Goal: Answer question/provide support: Share knowledge or assist other users

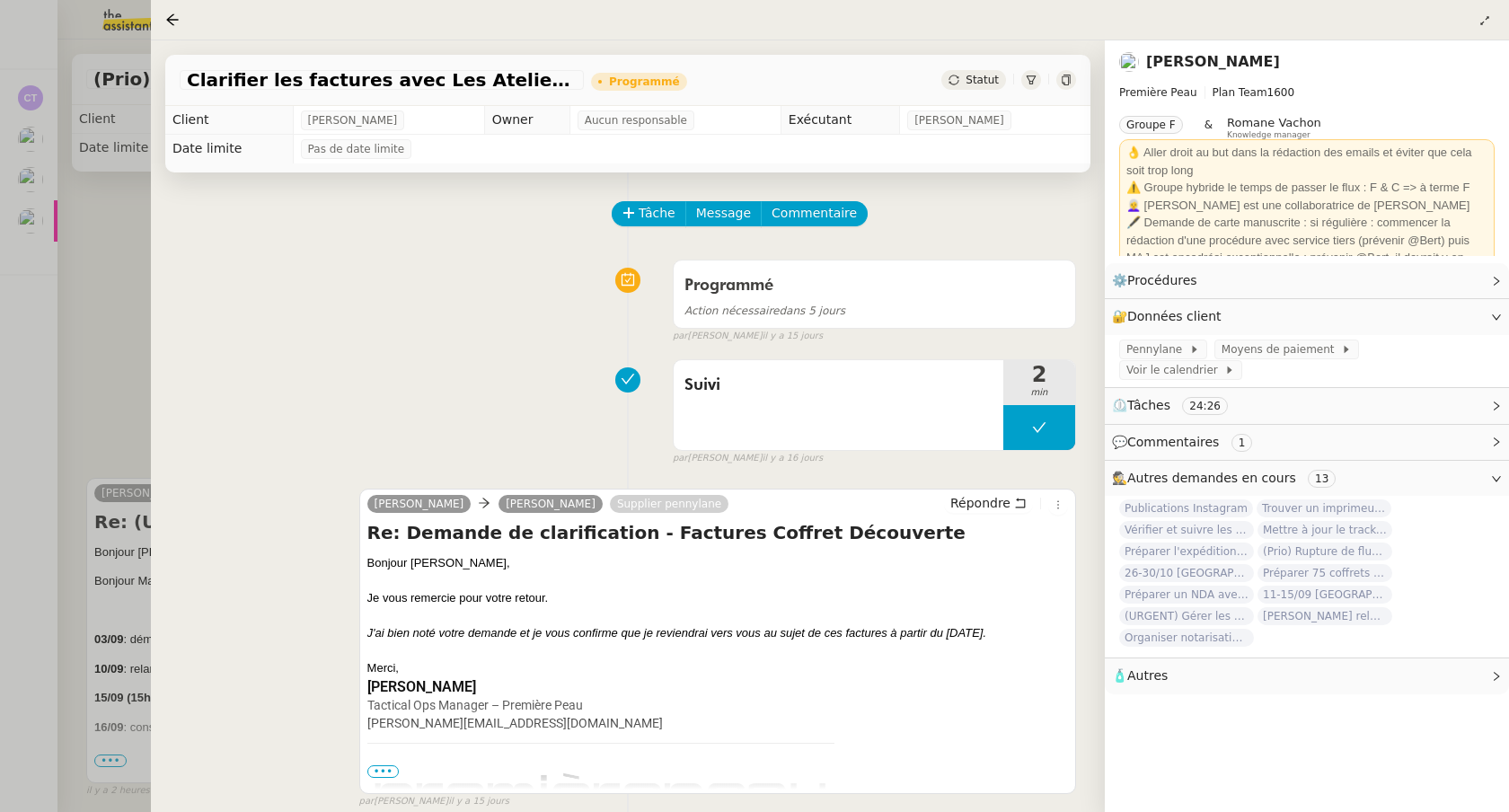
scroll to position [1, 0]
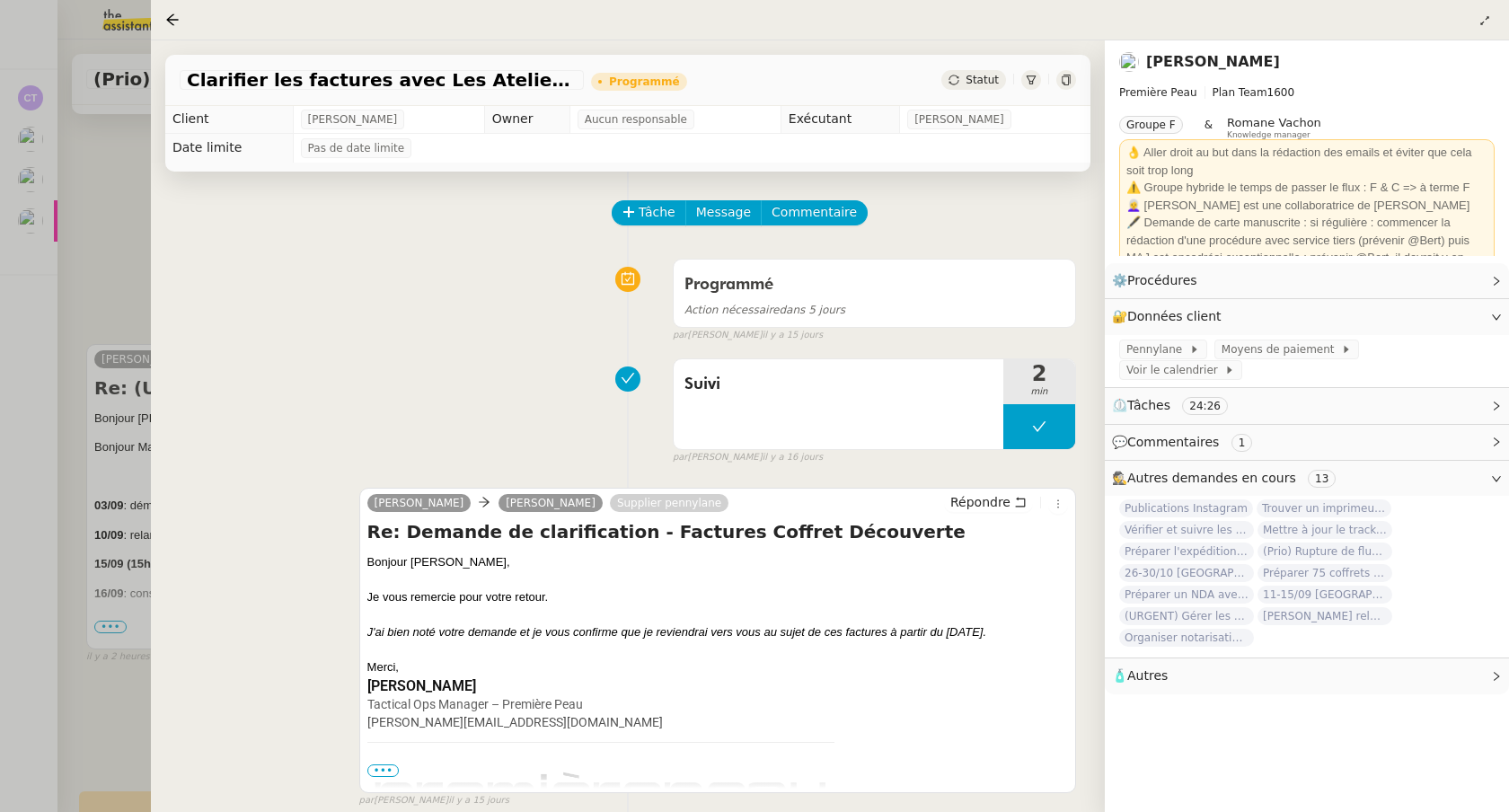
click at [95, 225] on div at bounding box center [754, 406] width 1509 height 812
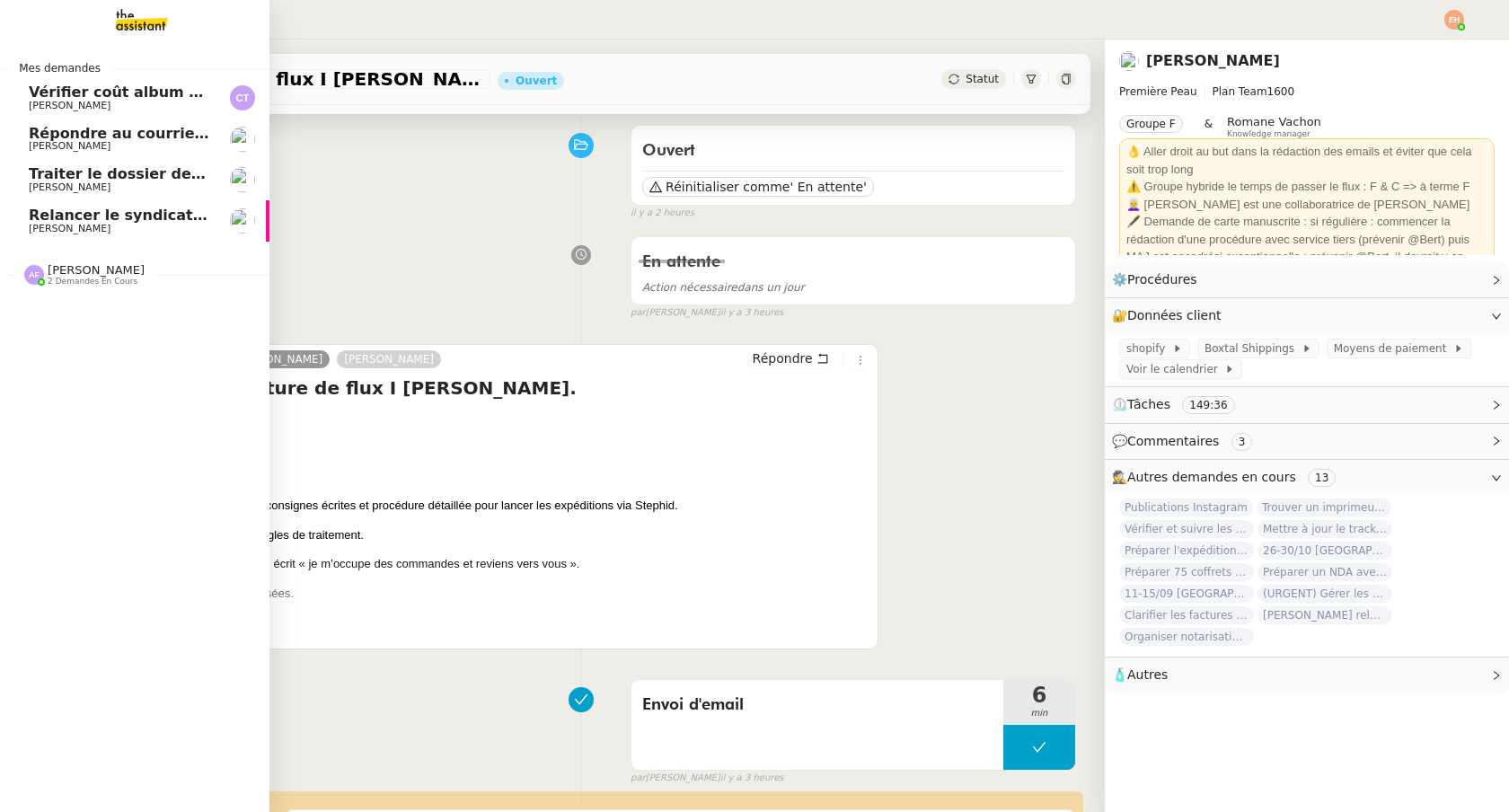
click at [92, 220] on span "Relancer le syndicat de l'eau SMGEAG" at bounding box center [182, 215] width 307 height 17
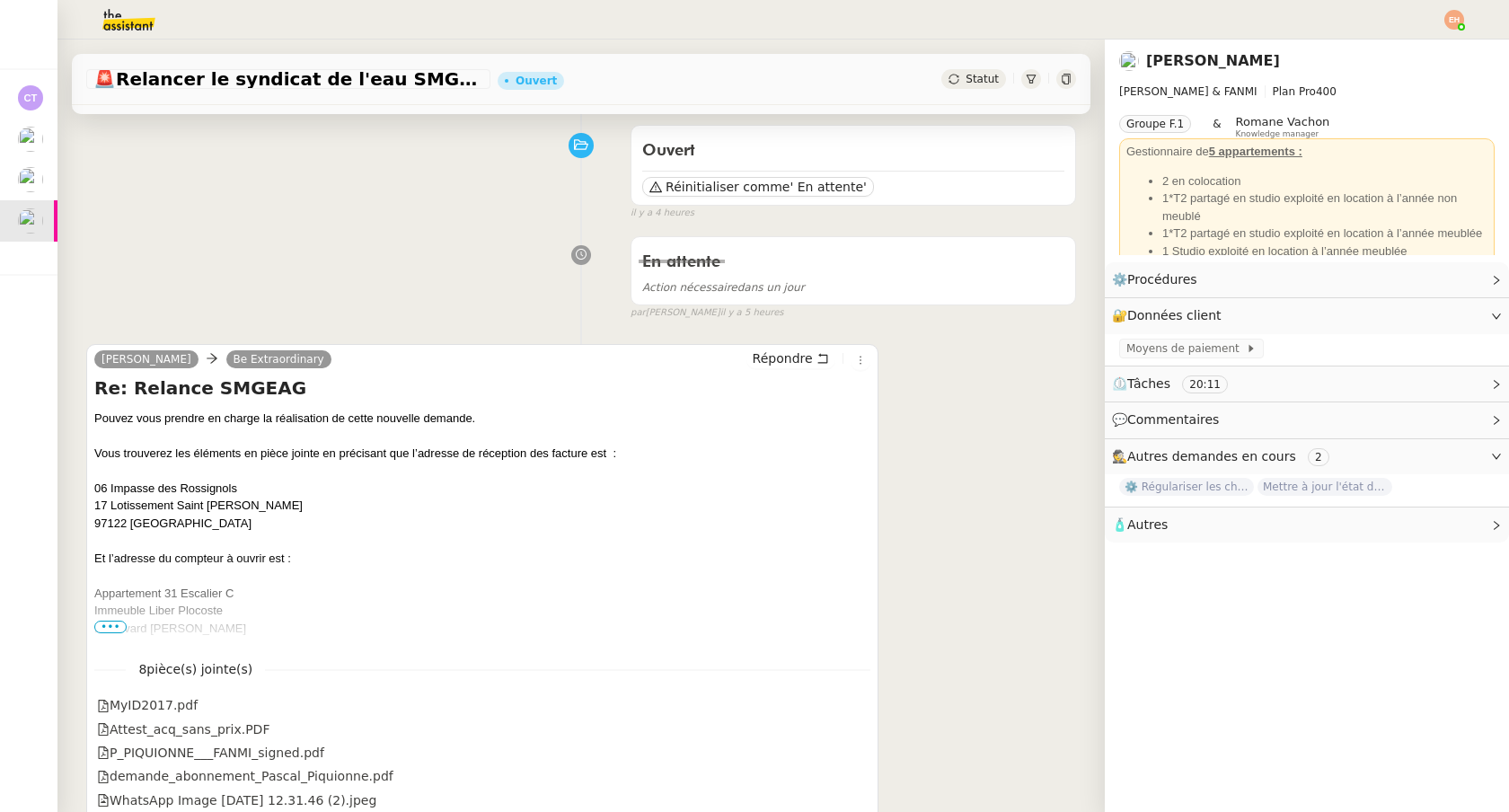
click at [118, 627] on span "•••" at bounding box center [110, 627] width 32 height 13
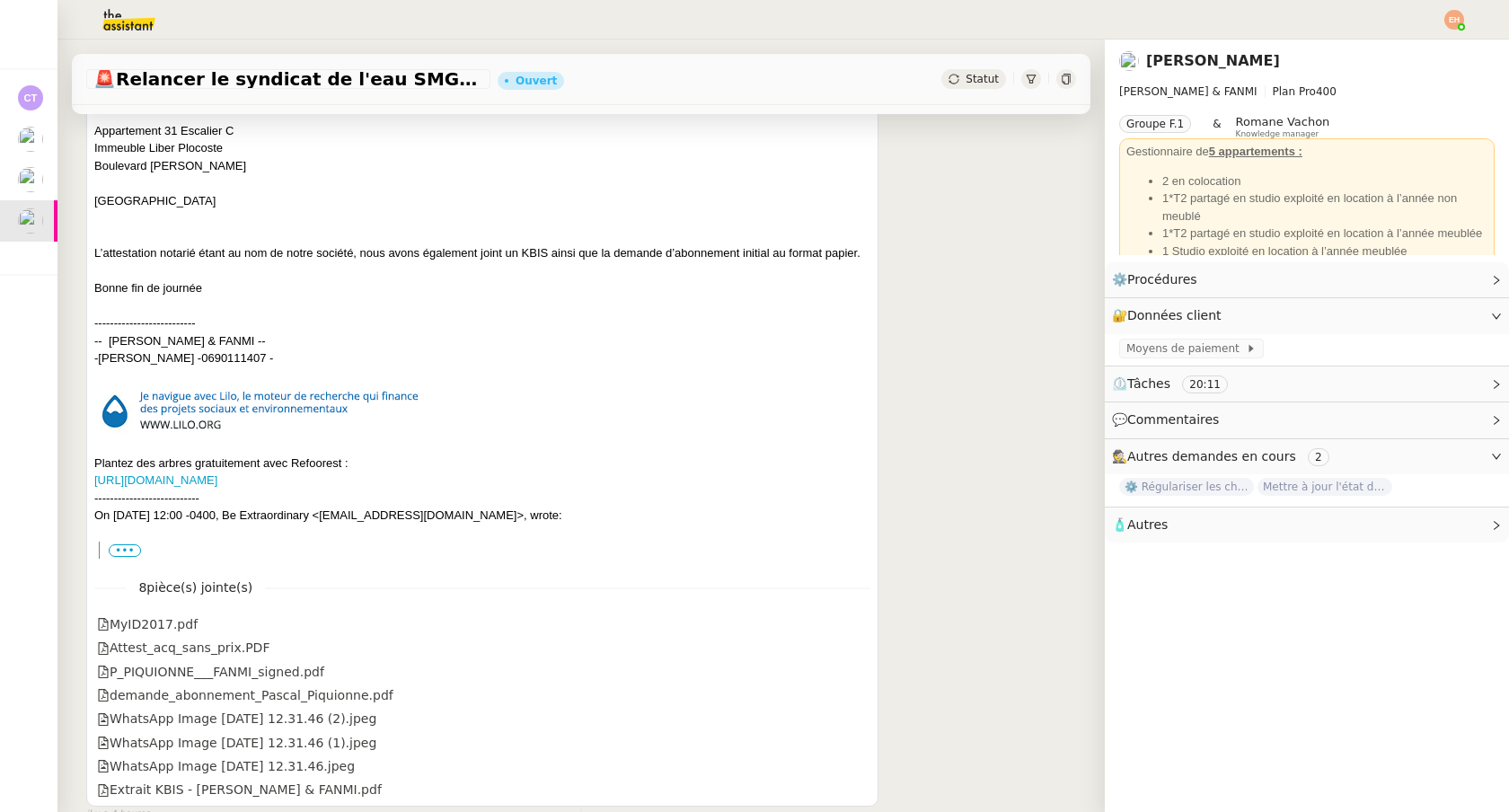
scroll to position [651, 0]
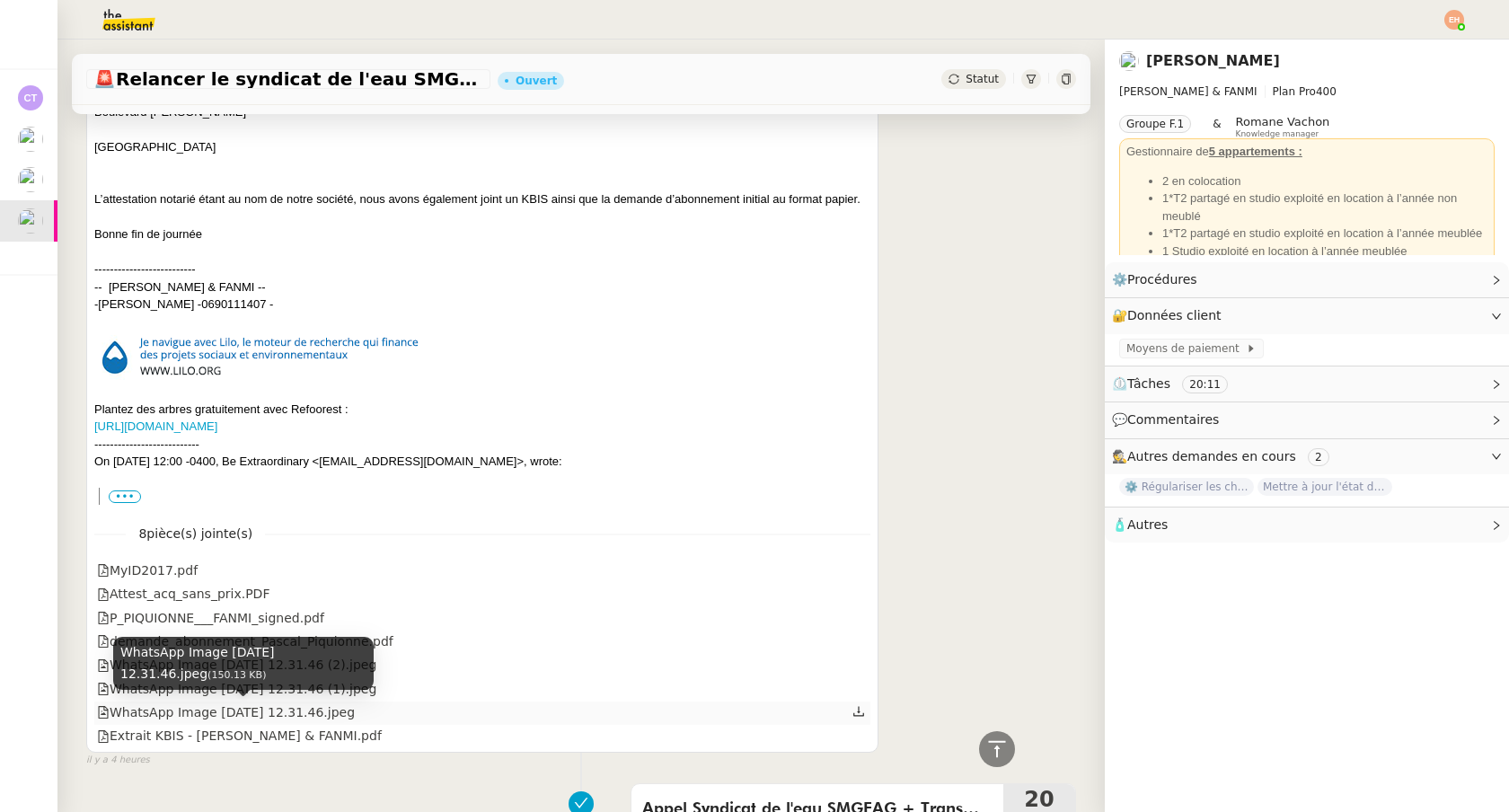
click at [345, 716] on div "WhatsApp Image [DATE] 12.31.46.jpeg" at bounding box center [226, 713] width 258 height 20
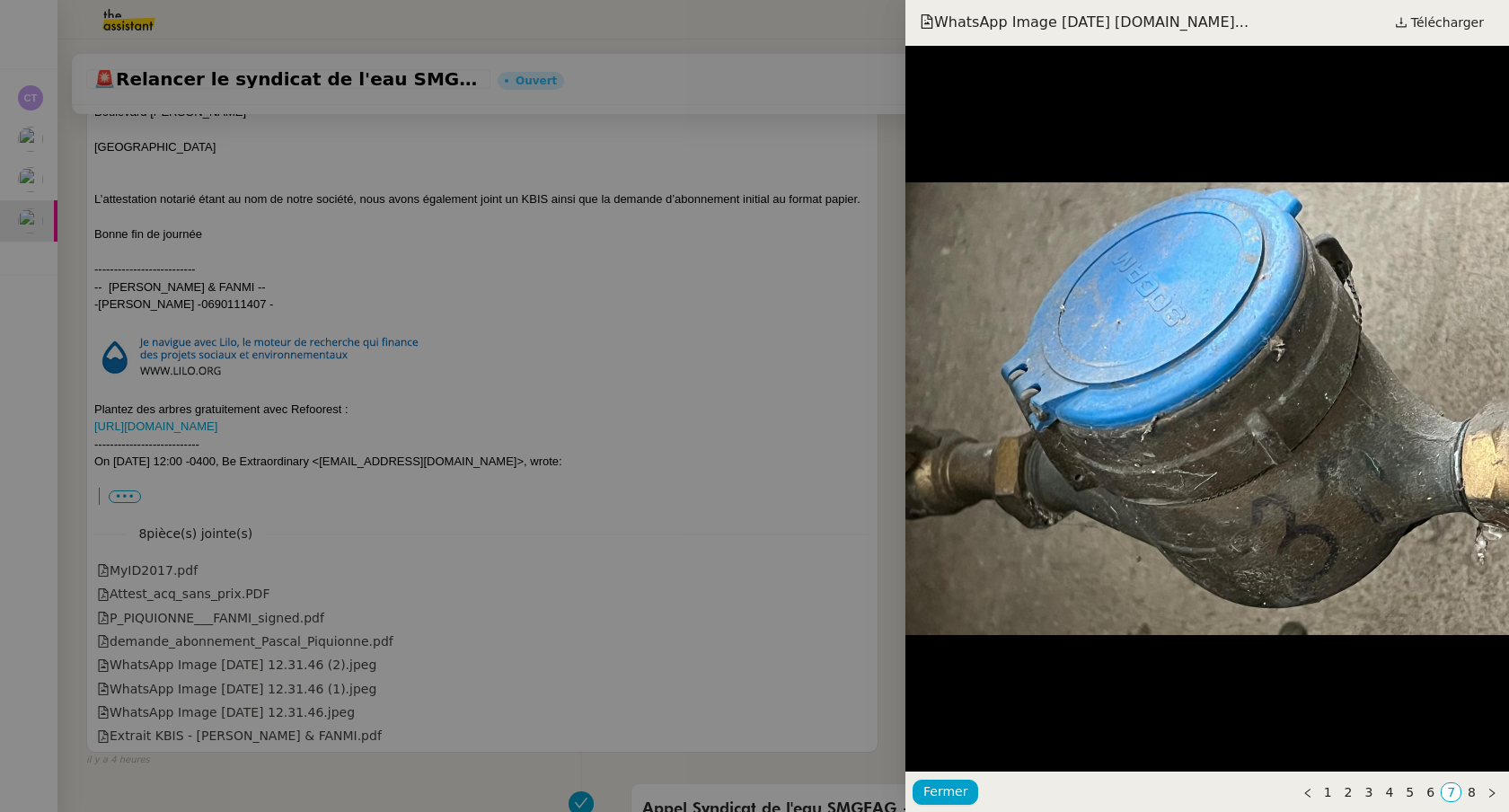
click at [347, 697] on div at bounding box center [754, 406] width 1509 height 812
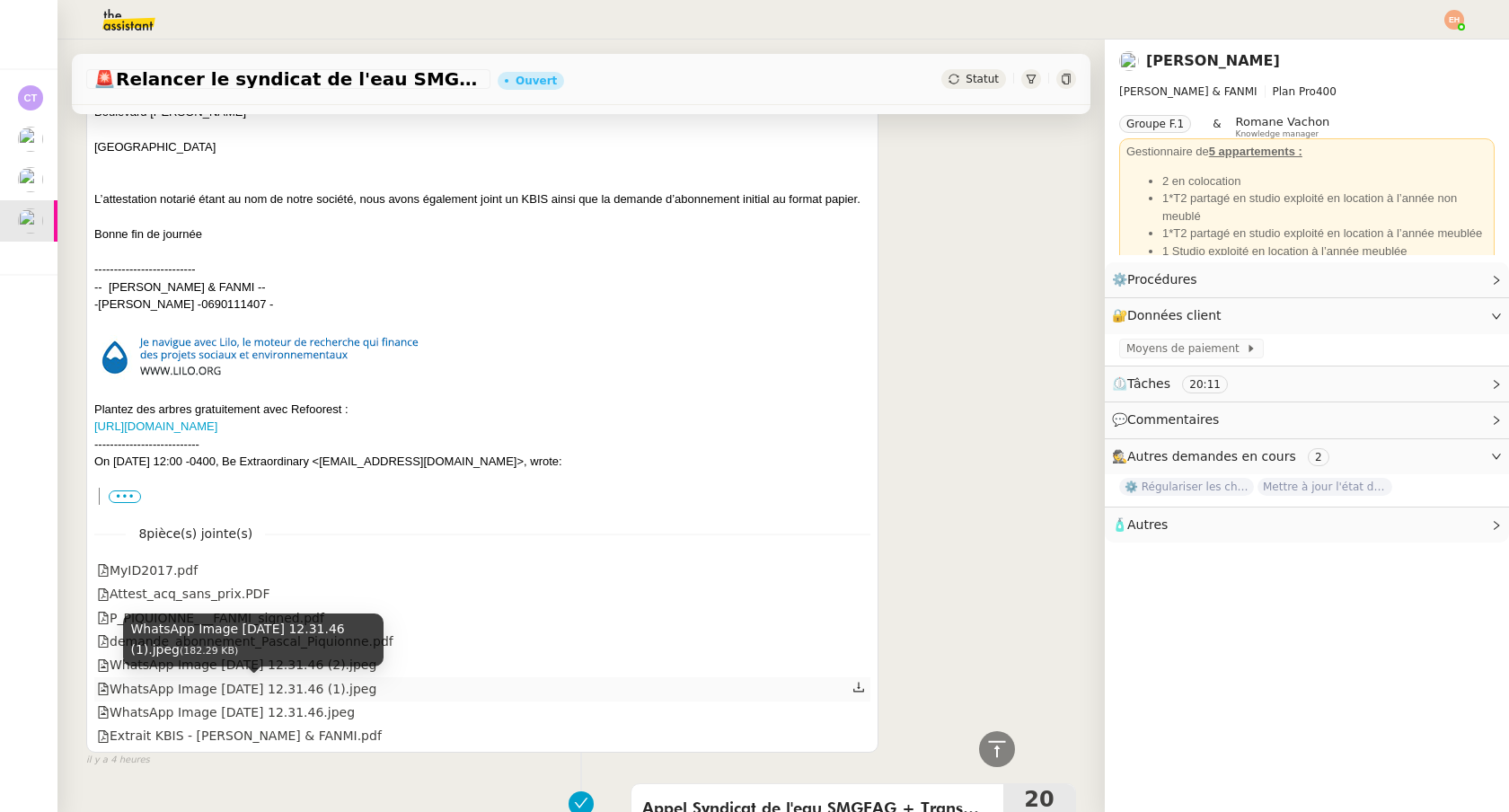
click at [346, 696] on div "WhatsApp Image [DATE] 12.31.46 (1).jpeg" at bounding box center [237, 690] width 279 height 20
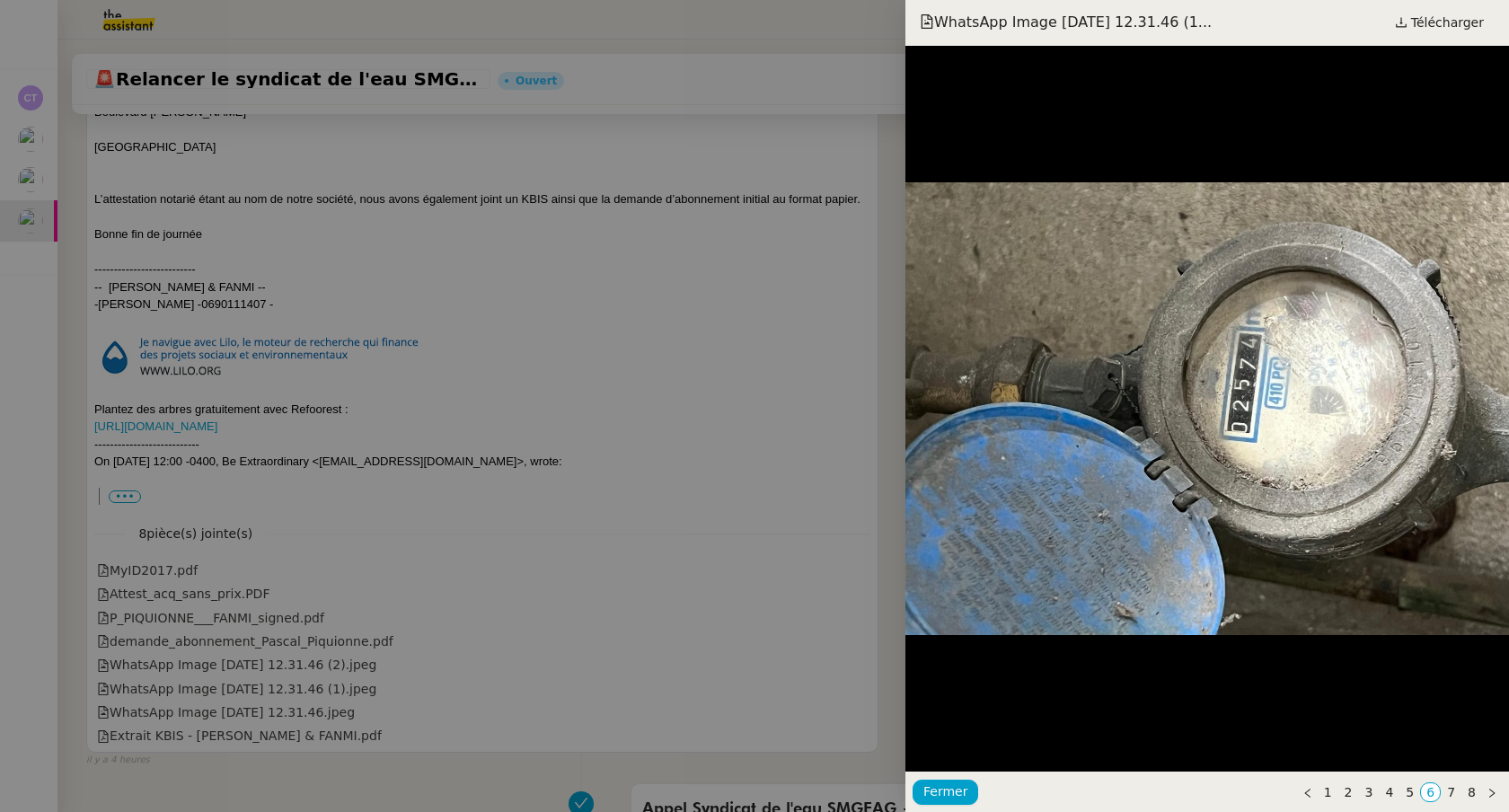
click at [342, 679] on div at bounding box center [754, 406] width 1509 height 812
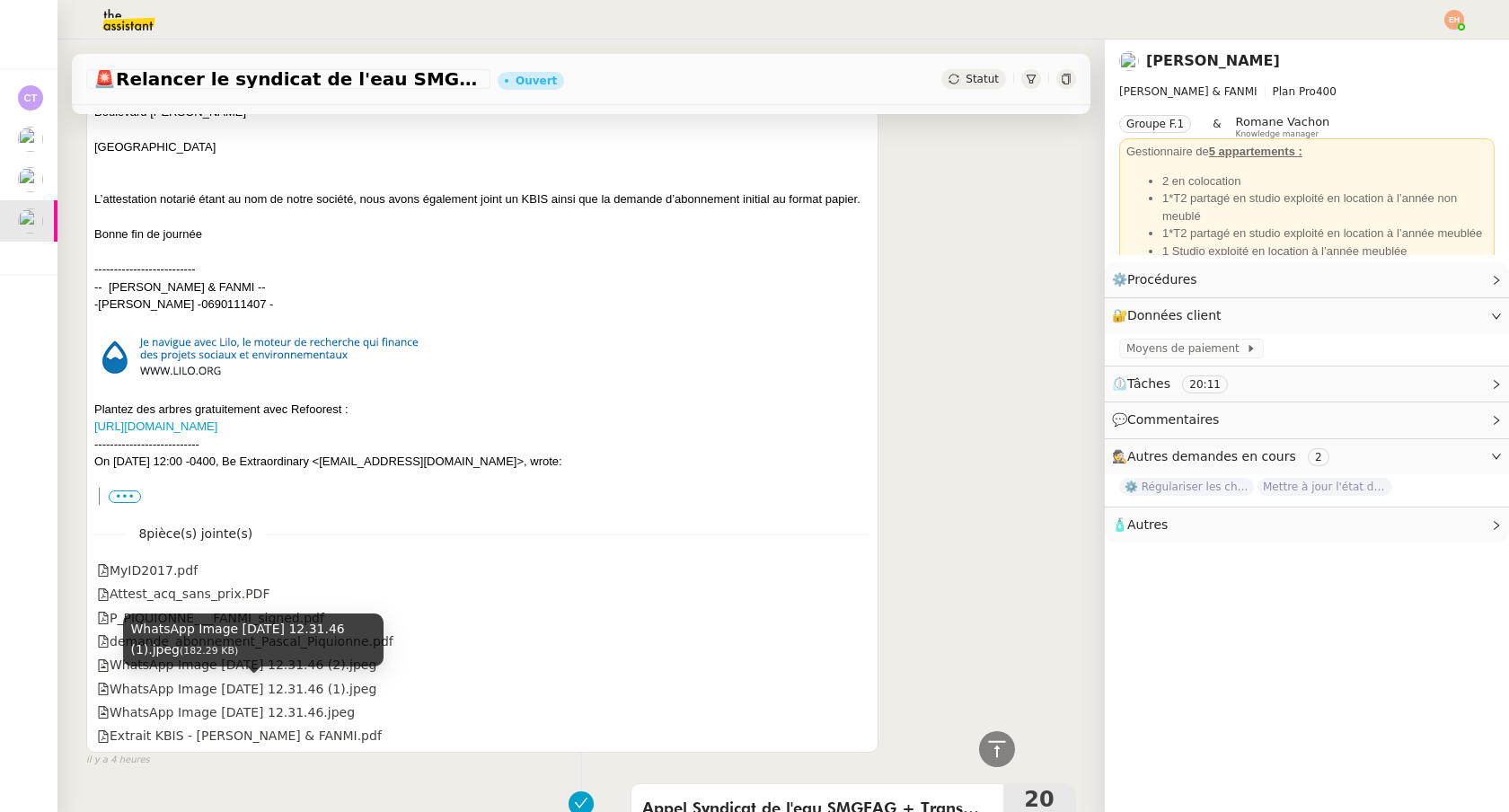
click at [347, 672] on div "WhatsApp Image [DATE] 12.31.46 (1).jpeg (182.29 KB)" at bounding box center [253, 646] width 261 height 66
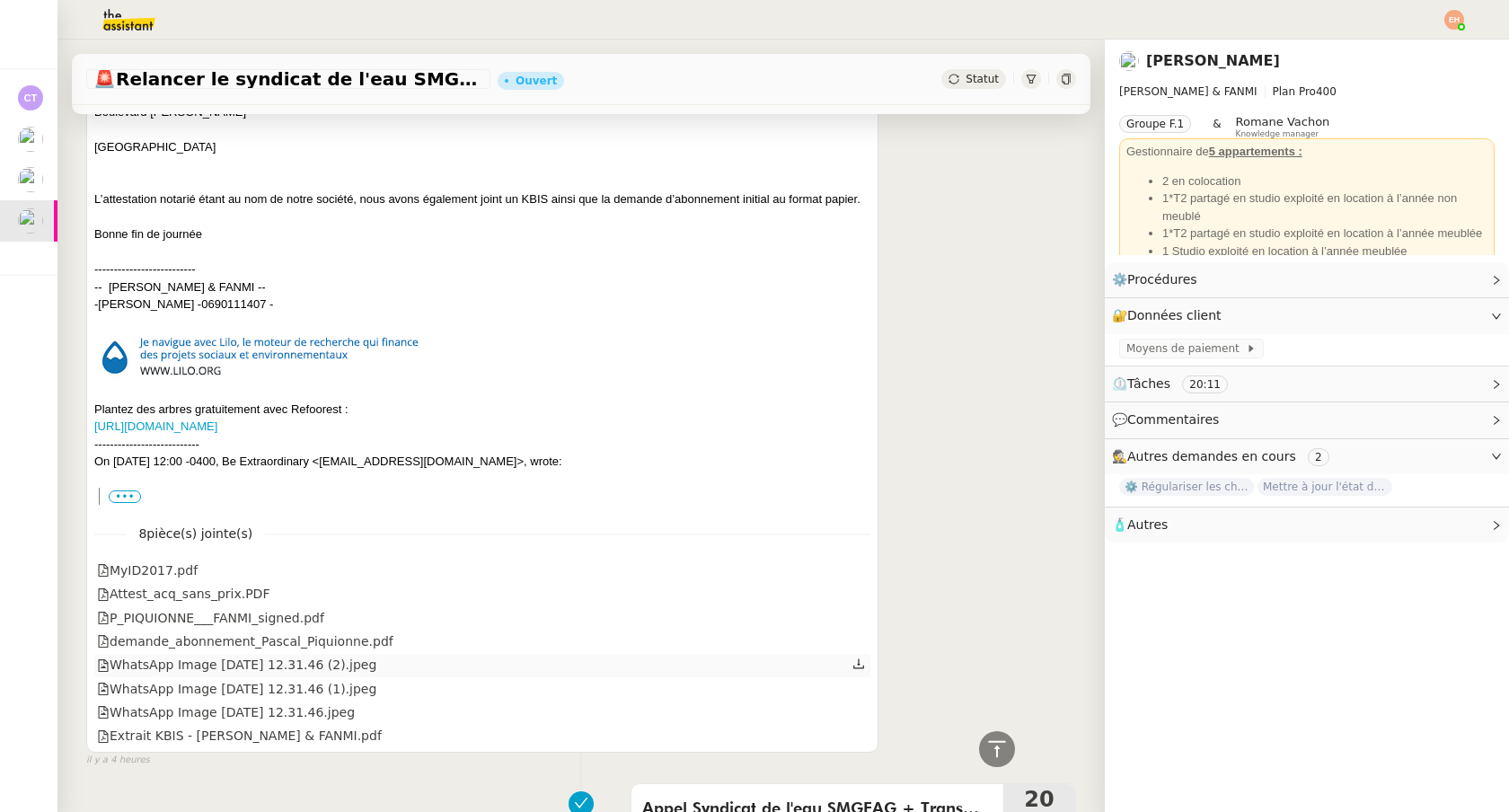
click at [376, 672] on div "WhatsApp Image [DATE] 12.31.46 (2).jpeg" at bounding box center [237, 664] width 279 height 20
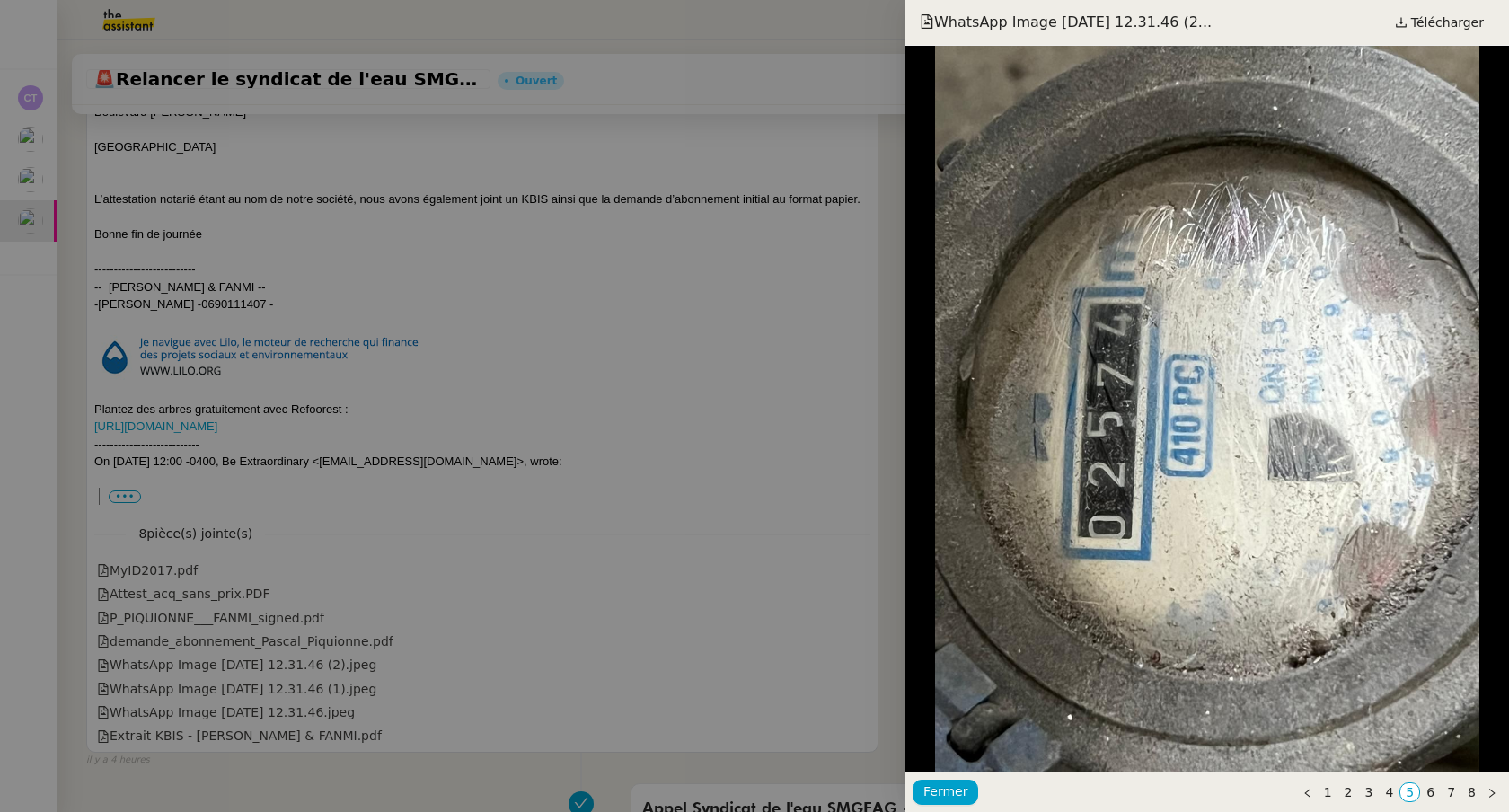
click at [255, 687] on div at bounding box center [754, 406] width 1509 height 812
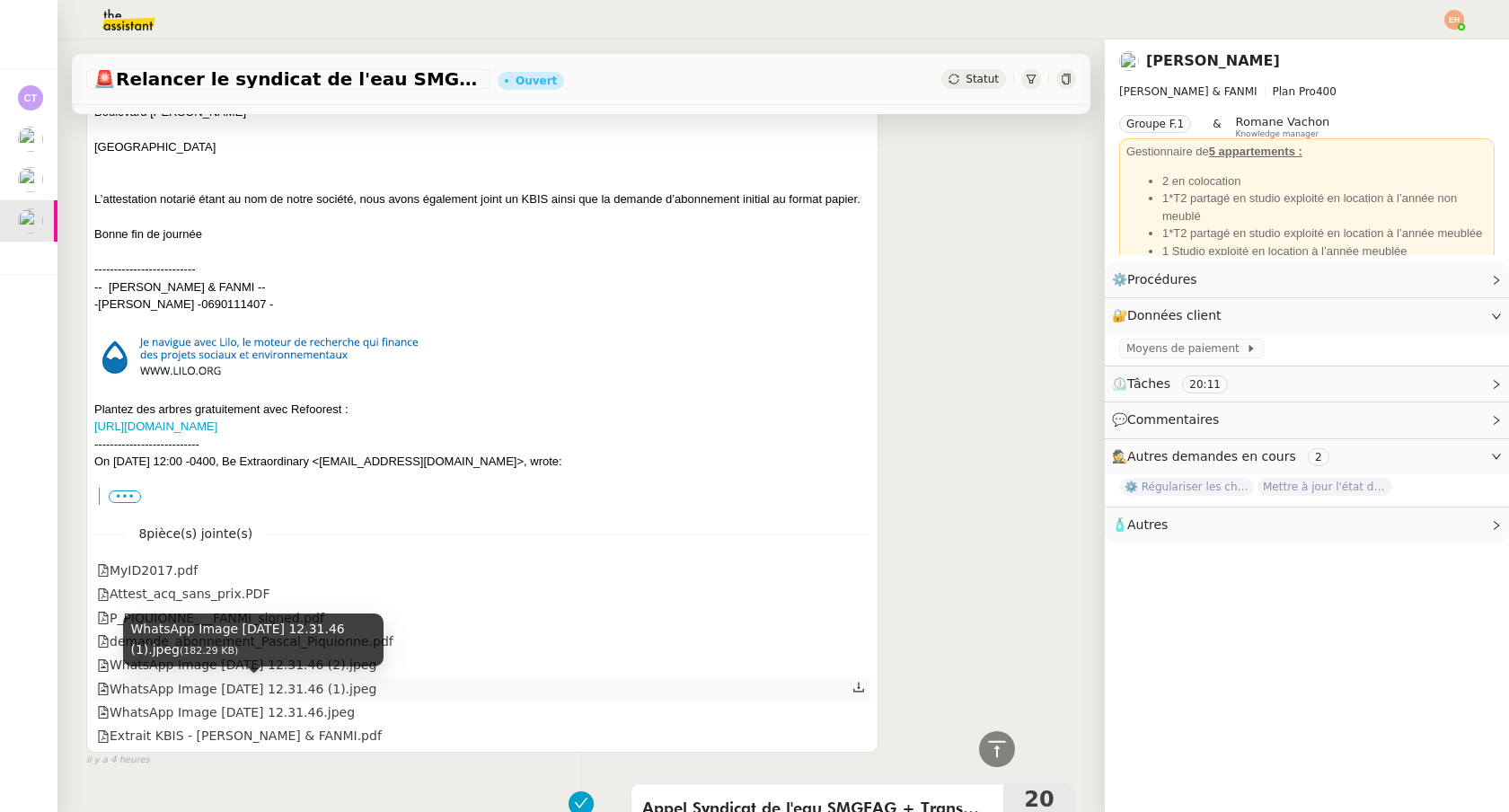
click at [255, 687] on div "WhatsApp Image [DATE] 12.31.46 (1).jpeg" at bounding box center [237, 690] width 279 height 20
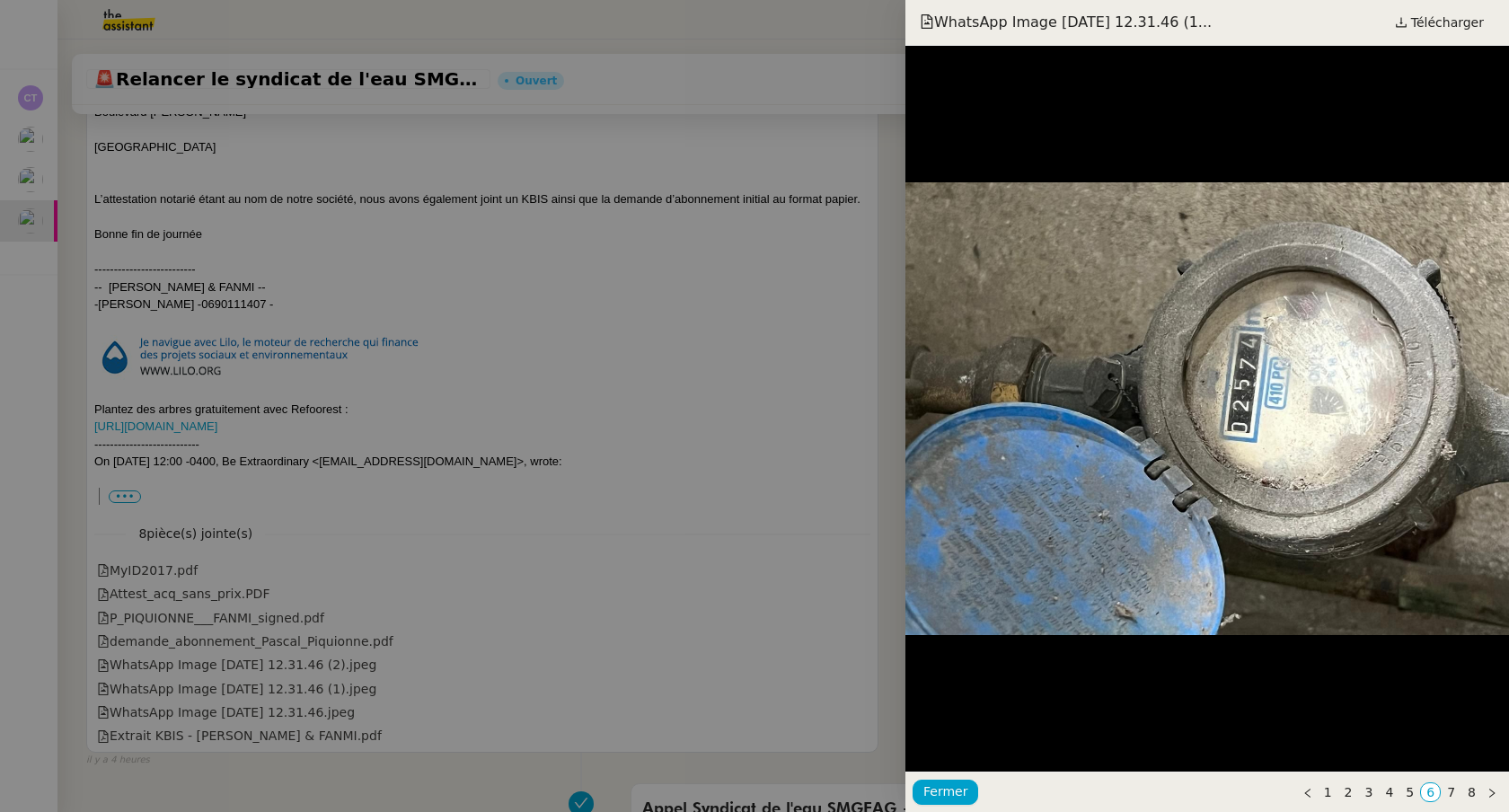
click at [268, 596] on div at bounding box center [754, 406] width 1509 height 812
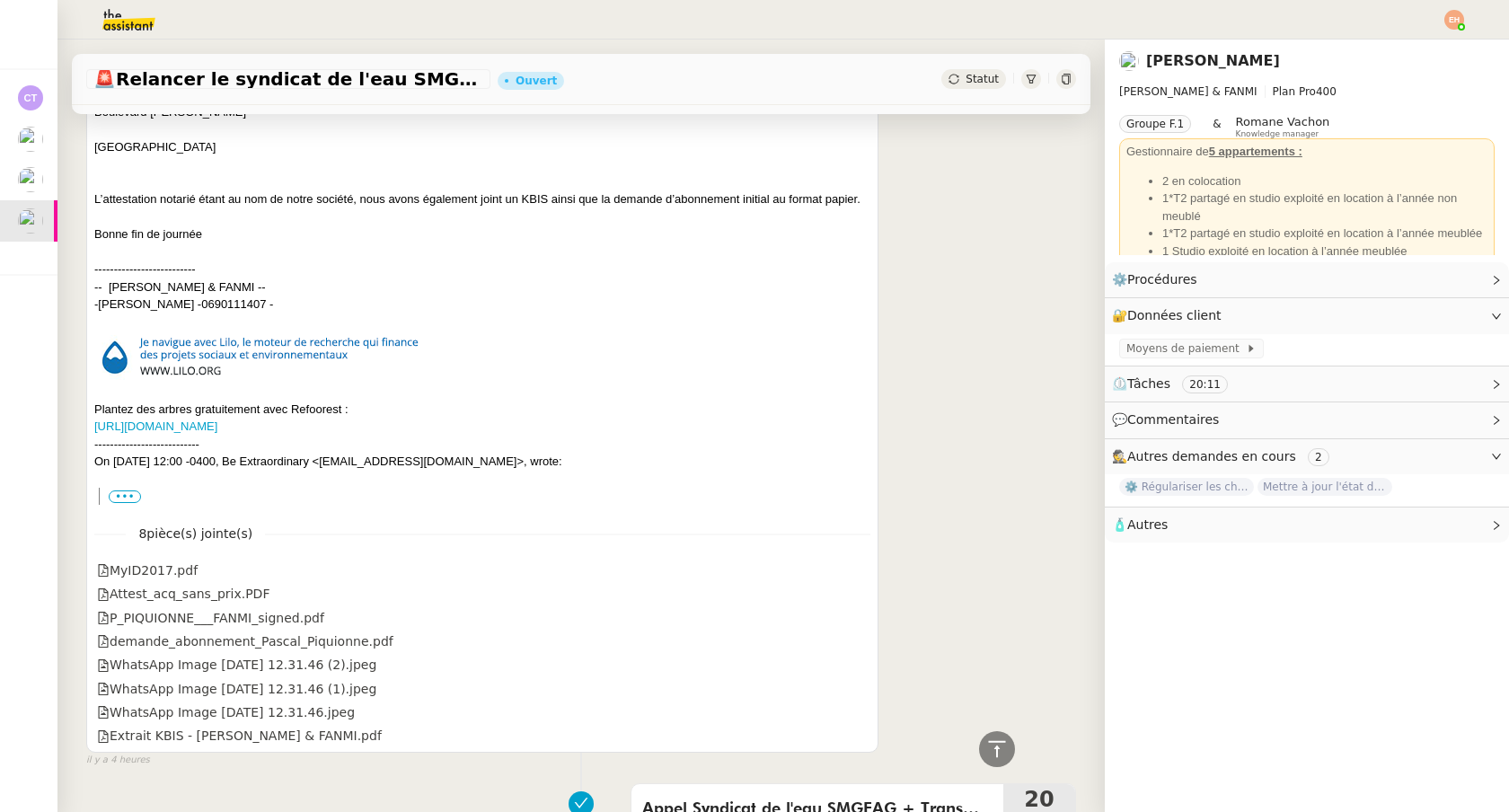
click at [1458, 14] on img at bounding box center [1453, 19] width 19 height 19
click at [1387, 54] on span "Suivi" at bounding box center [1390, 50] width 31 height 14
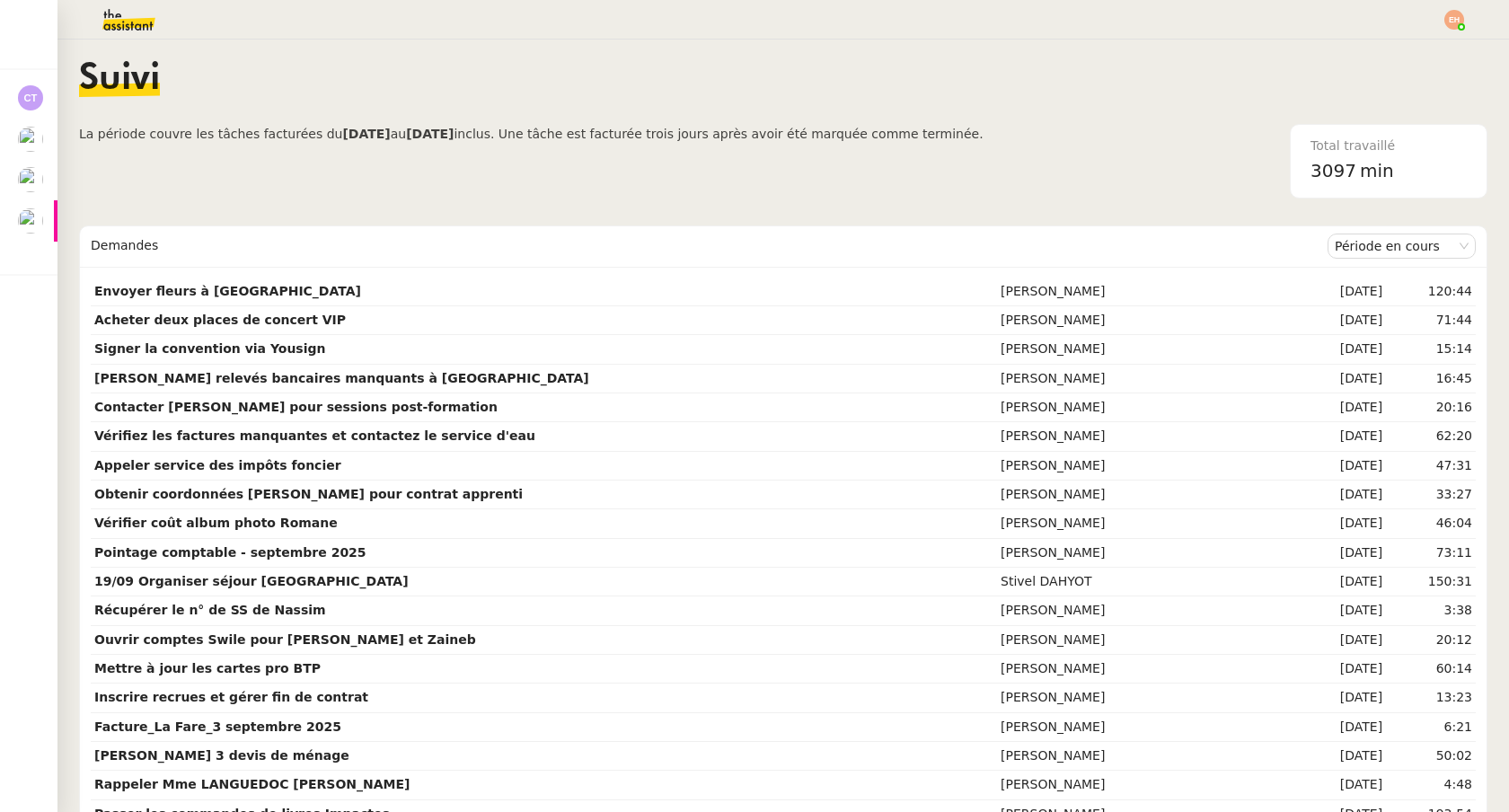
click at [129, 35] on img at bounding box center [114, 19] width 139 height 40
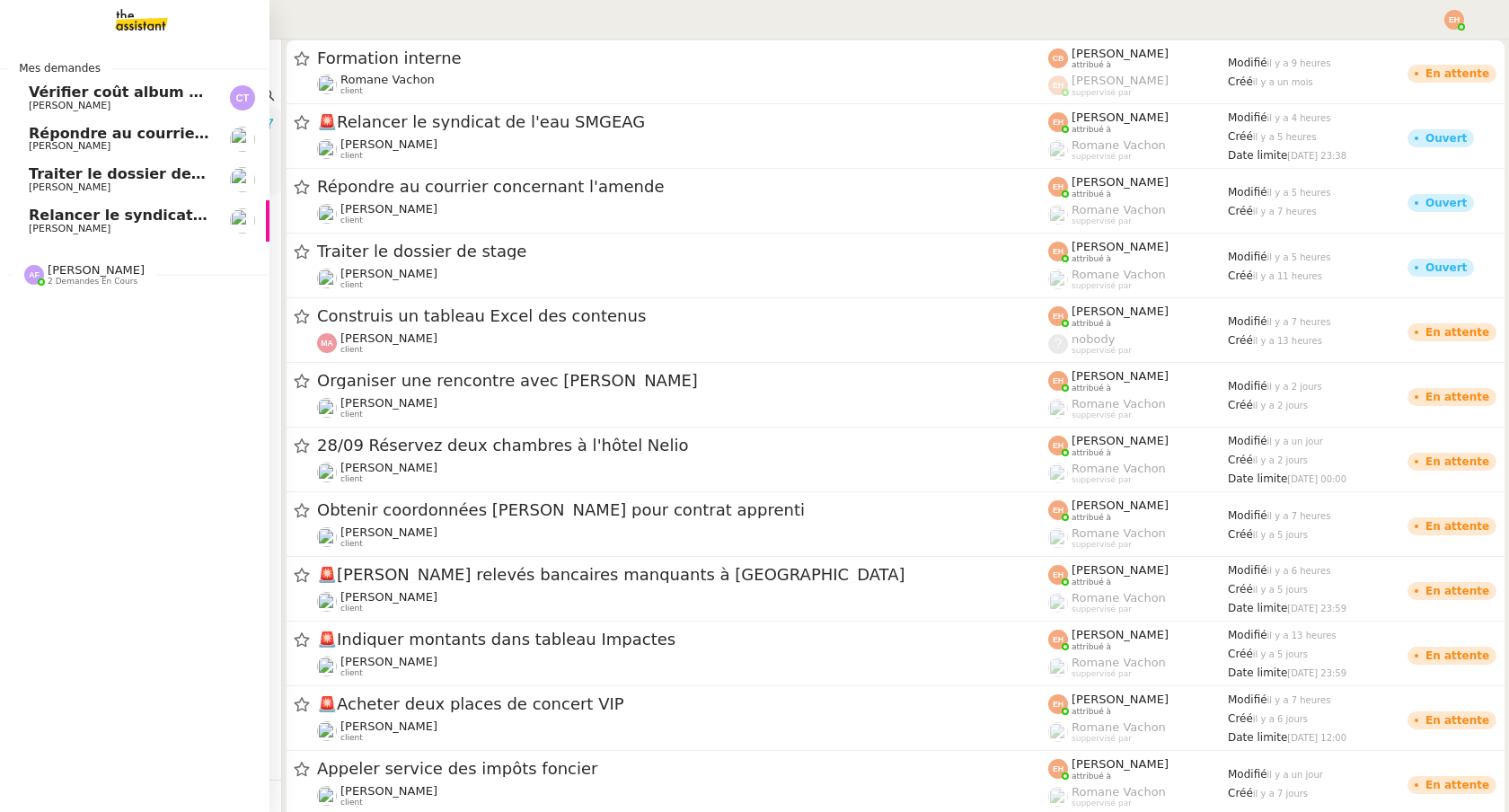
click at [39, 107] on span "[PERSON_NAME]" at bounding box center [70, 105] width 82 height 12
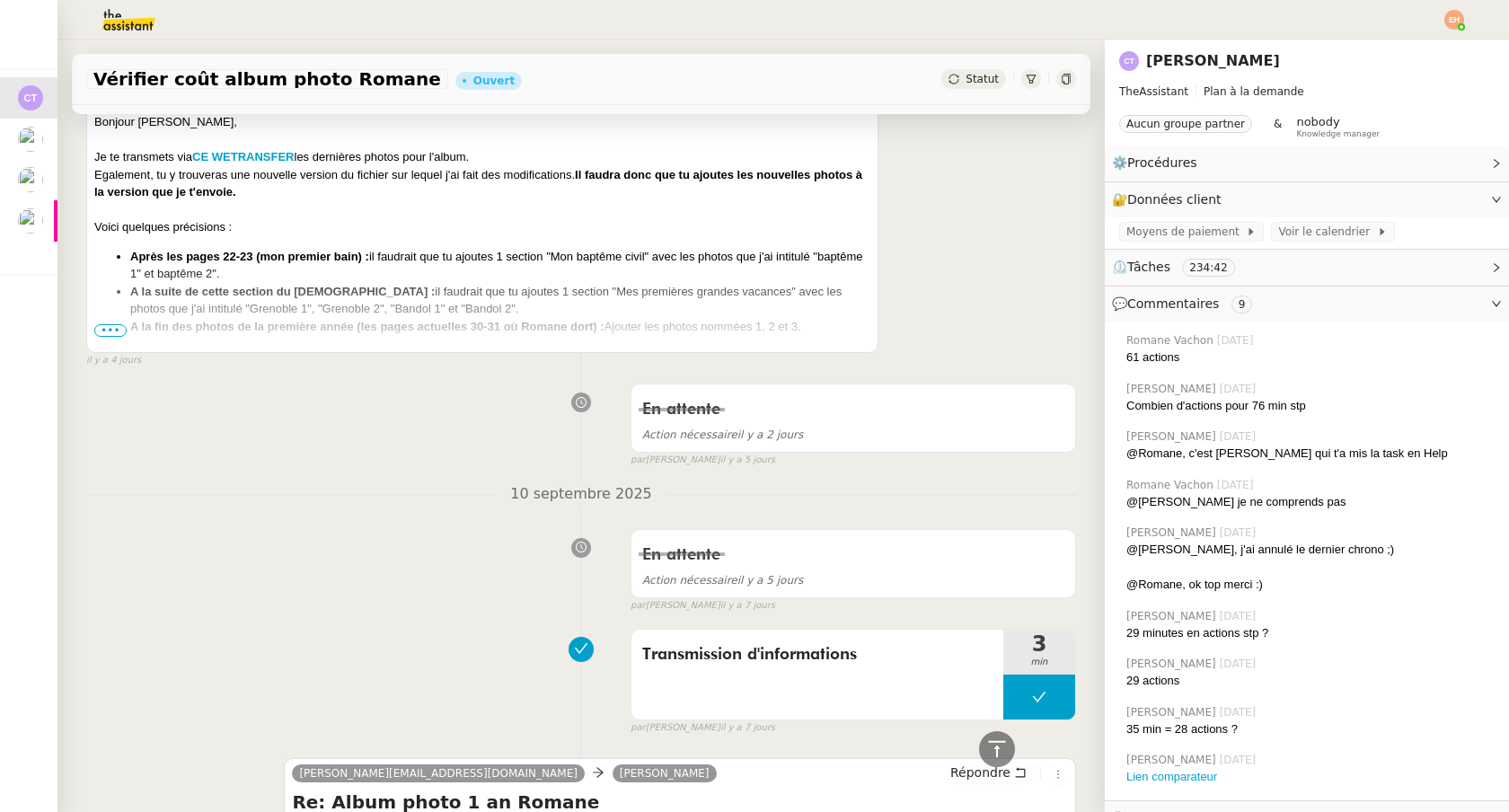
scroll to position [2374, 0]
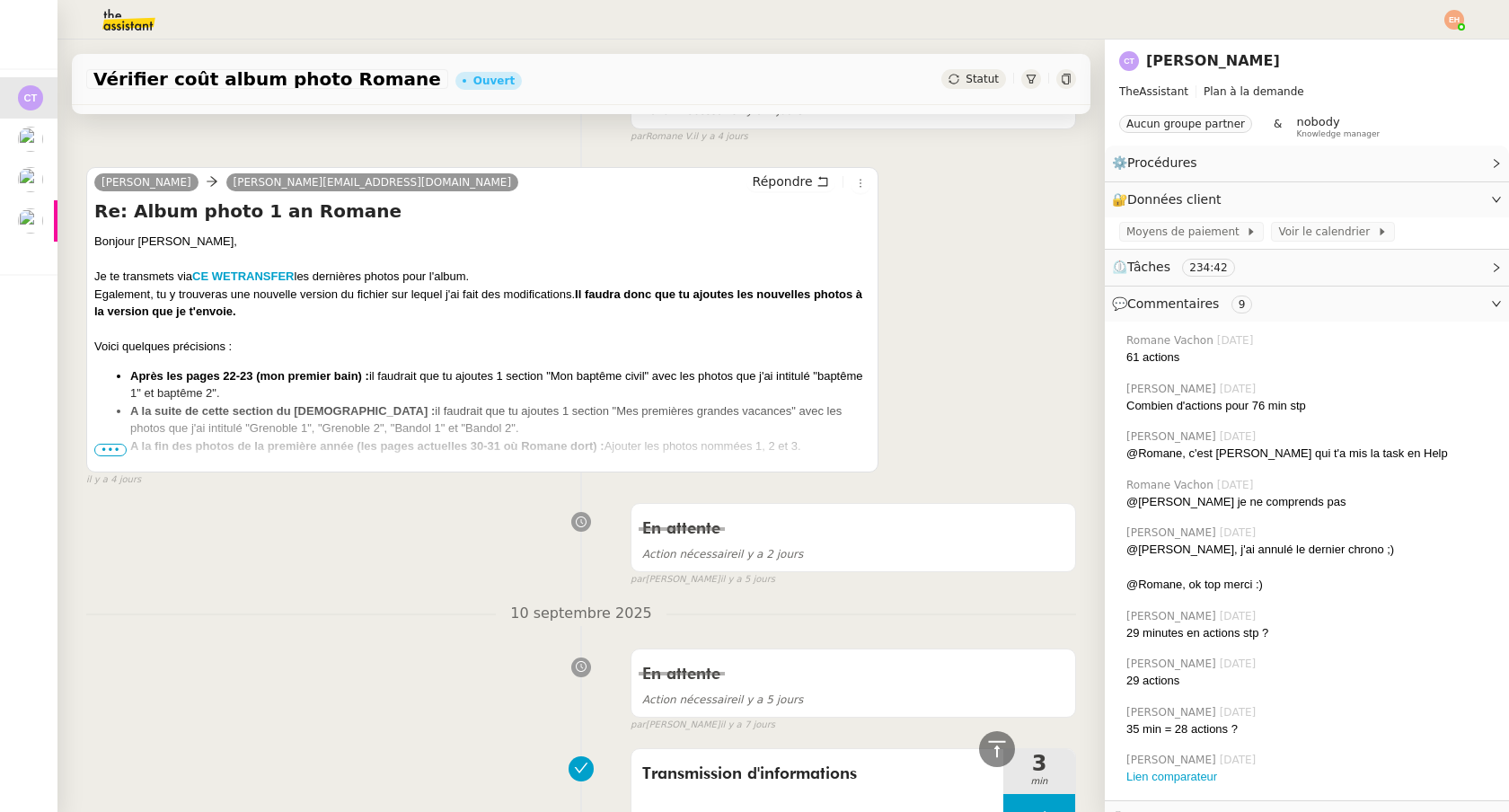
click at [101, 448] on span "•••" at bounding box center [110, 450] width 32 height 13
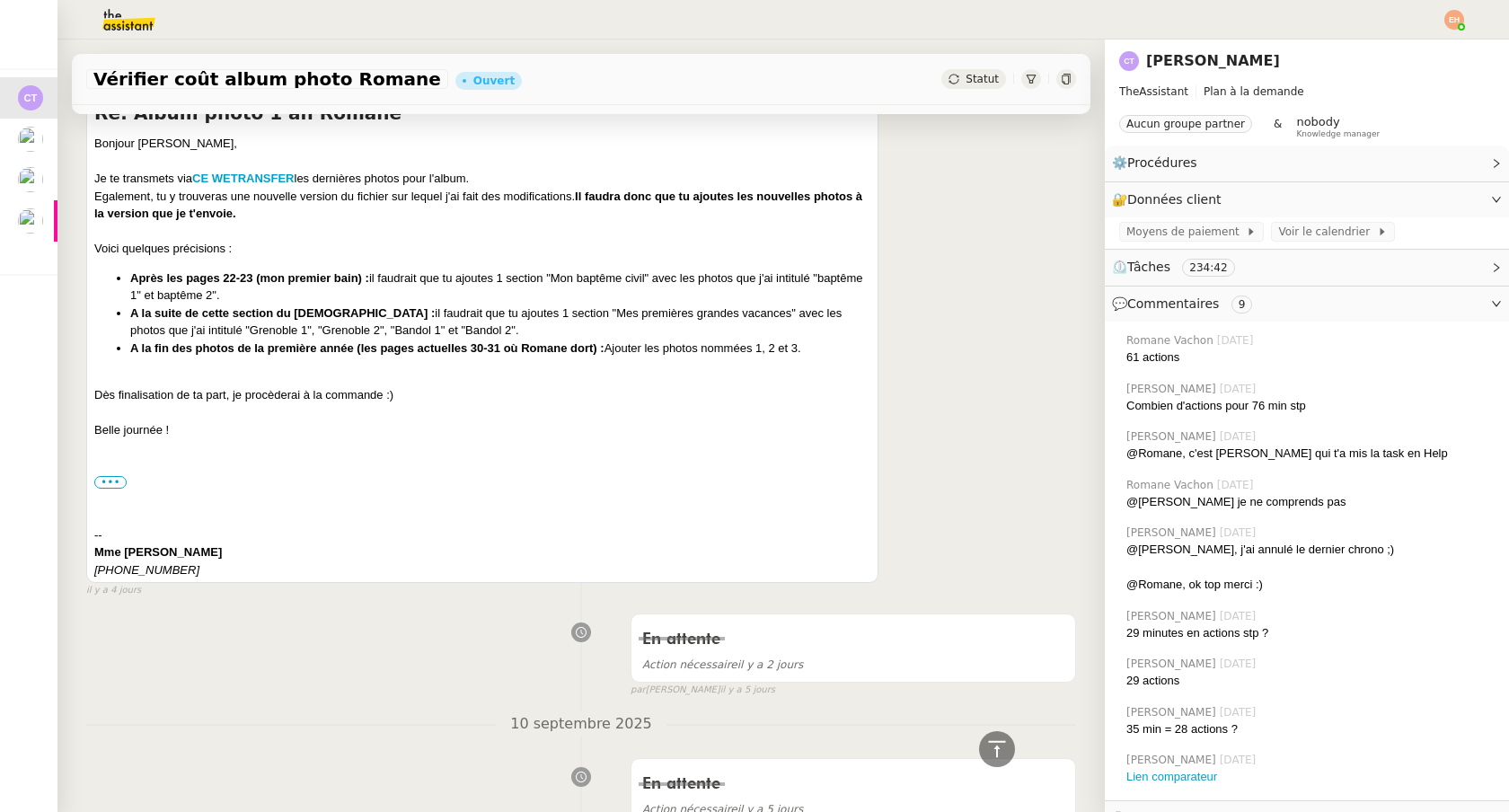
scroll to position [2473, 0]
